Goal: Task Accomplishment & Management: Use online tool/utility

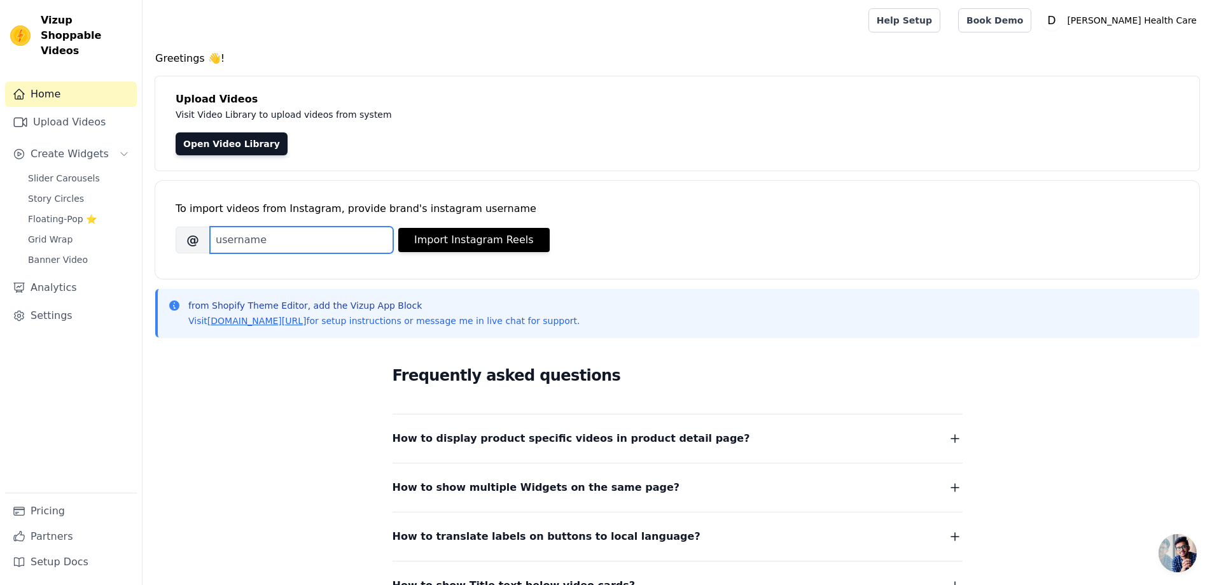
click at [308, 236] on input "Brand's Instagram Username" at bounding box center [301, 239] width 183 height 27
paste input "https://www.instagram.com/dhanvir_healthcare_official/"
drag, startPoint x: 264, startPoint y: 239, endPoint x: 92, endPoint y: 247, distance: 171.9
click at [92, 247] on div "Vizup Shoppable Videos Home Upload Videos Create Widgets Slider Carousels Story…" at bounding box center [606, 357] width 1212 height 714
type input "dhanvir_healthcare_official"
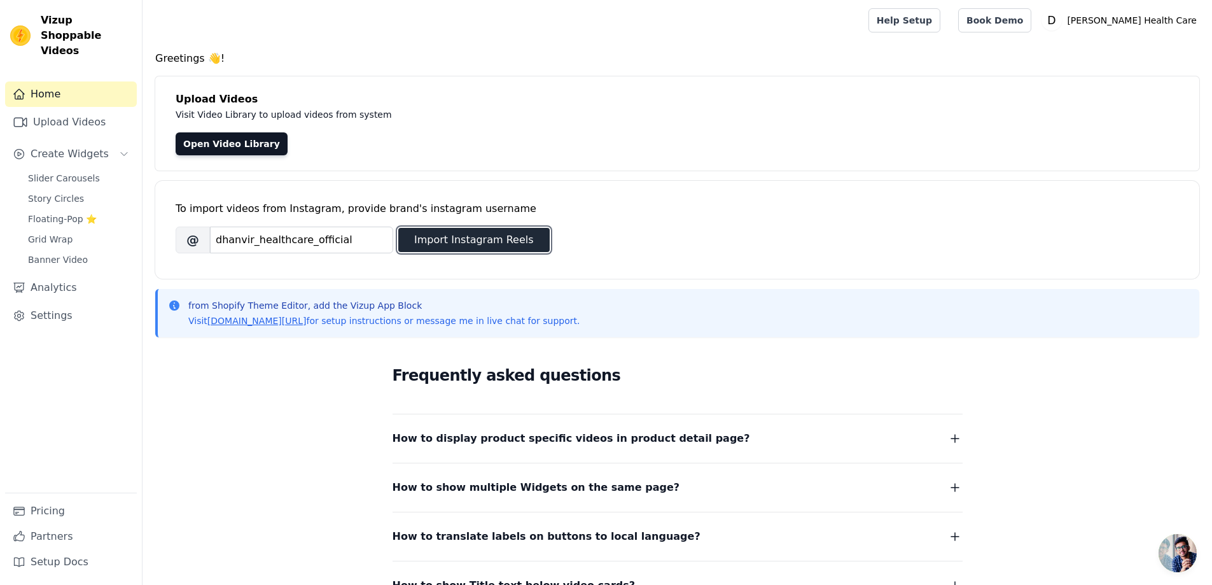
click at [451, 240] on button "Import Instagram Reels" at bounding box center [473, 240] width 151 height 24
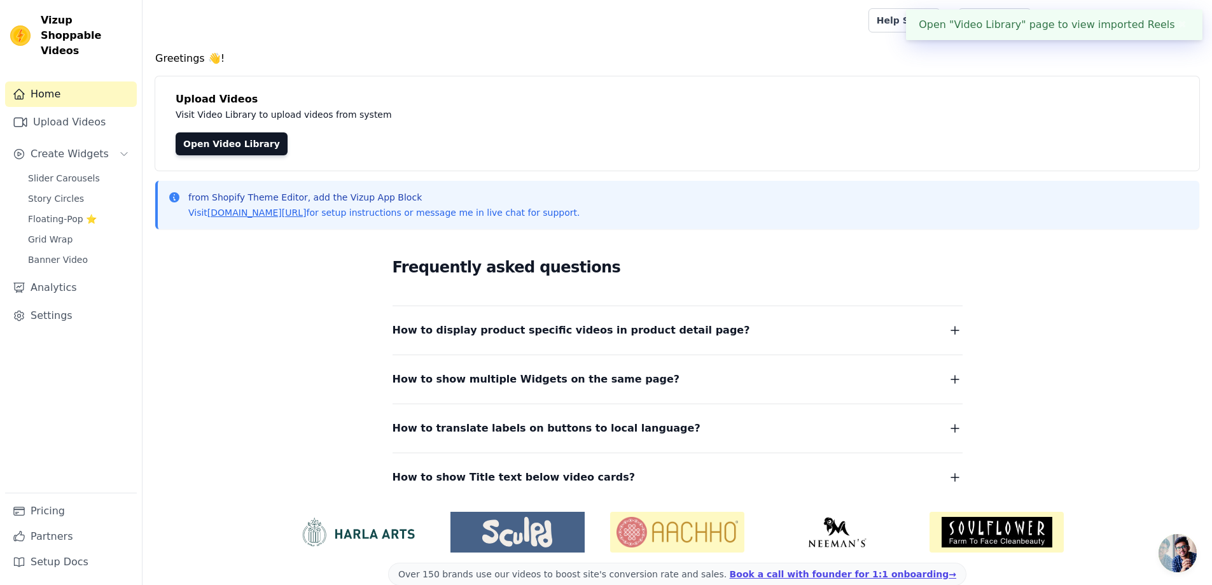
click at [1178, 20] on button "✖" at bounding box center [1182, 24] width 15 height 15
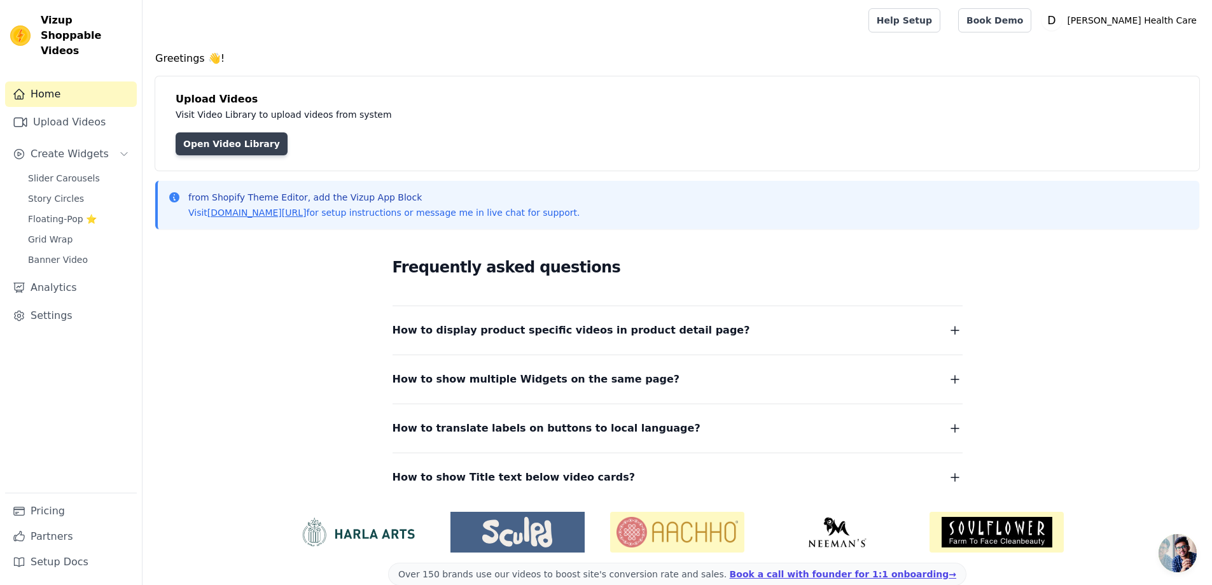
click at [221, 152] on link "Open Video Library" at bounding box center [232, 143] width 112 height 23
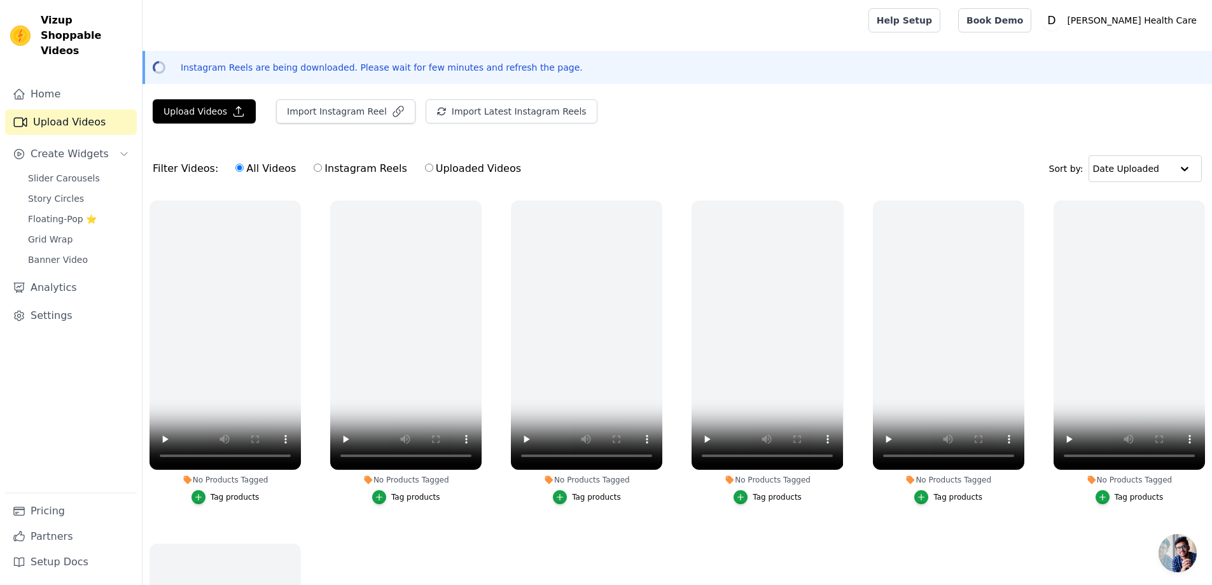
click at [314, 169] on input "Instagram Reels" at bounding box center [318, 167] width 8 height 8
radio input "true"
click at [1133, 163] on input "text" at bounding box center [1132, 168] width 79 height 25
click at [1135, 193] on div "Date Uploaded" at bounding box center [1141, 193] width 108 height 15
click at [63, 84] on link "Home" at bounding box center [71, 93] width 132 height 25
